Goal: Task Accomplishment & Management: Complete application form

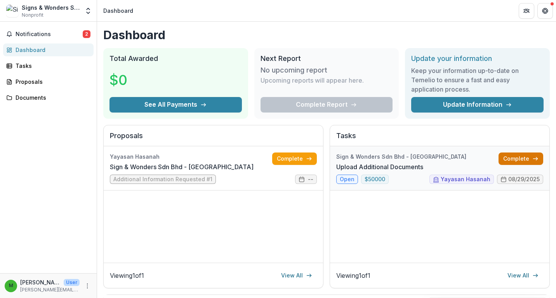
click at [519, 163] on link "Complete" at bounding box center [521, 159] width 45 height 12
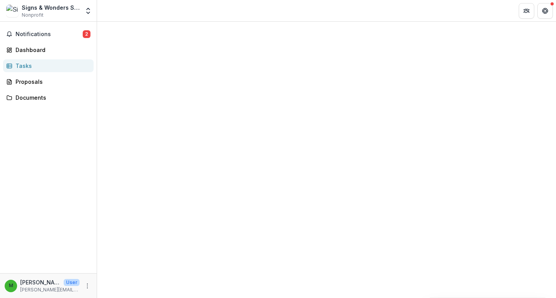
click at [33, 26] on div "Notifications 2 Dashboard Tasks Proposals Documents" at bounding box center [48, 148] width 97 height 252
click at [33, 33] on span "Notifications" at bounding box center [49, 34] width 67 height 7
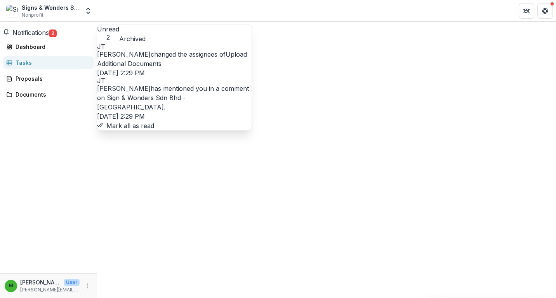
click at [202, 55] on link "Upload Additional Documents" at bounding box center [172, 59] width 150 height 17
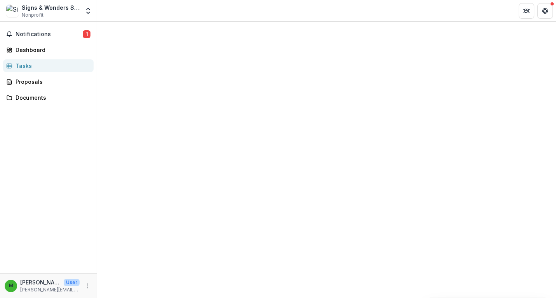
drag, startPoint x: 478, startPoint y: 125, endPoint x: 451, endPoint y: 80, distance: 52.6
click at [451, 22] on div at bounding box center [326, 22] width 459 height 0
click at [420, 247] on div at bounding box center [326, 160] width 459 height 277
click at [73, 32] on span "Notifications" at bounding box center [49, 34] width 67 height 7
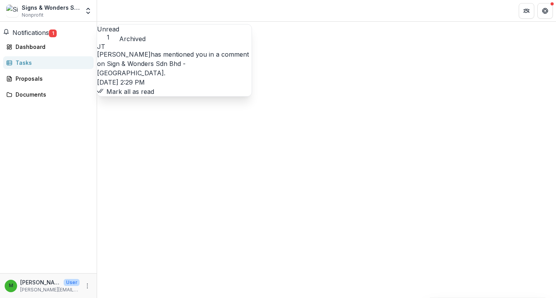
click at [184, 63] on link "Sign & Wonders Sdn Bhd - [GEOGRAPHIC_DATA]" at bounding box center [141, 68] width 89 height 17
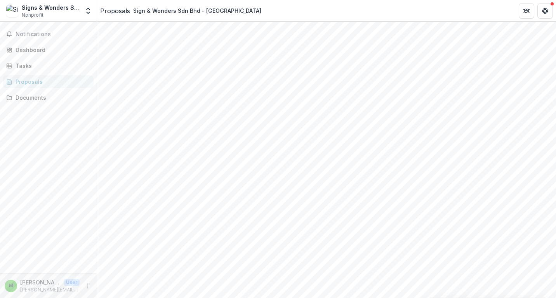
scroll to position [169, 0]
